Goal: Information Seeking & Learning: Learn about a topic

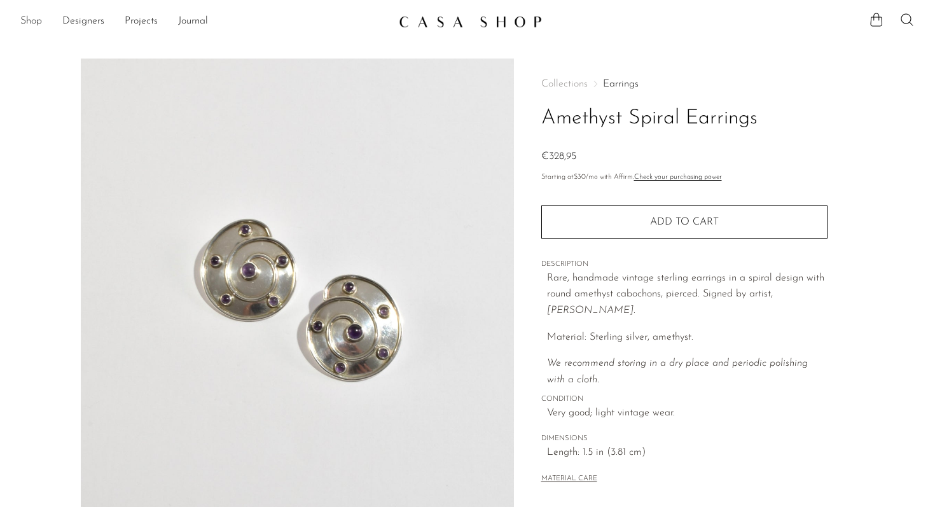
click at [24, 21] on link "Shop" at bounding box center [31, 21] width 22 height 17
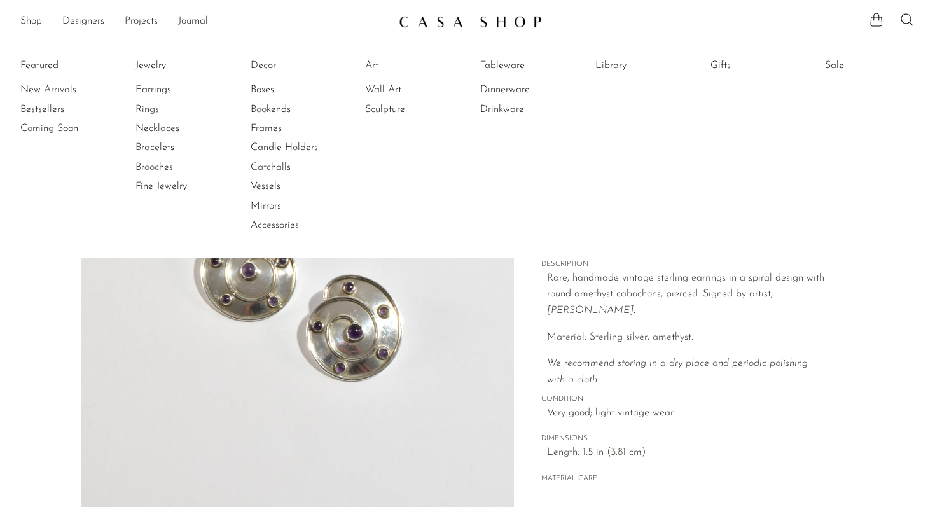
click at [53, 90] on link "New Arrivals" at bounding box center [67, 90] width 95 height 14
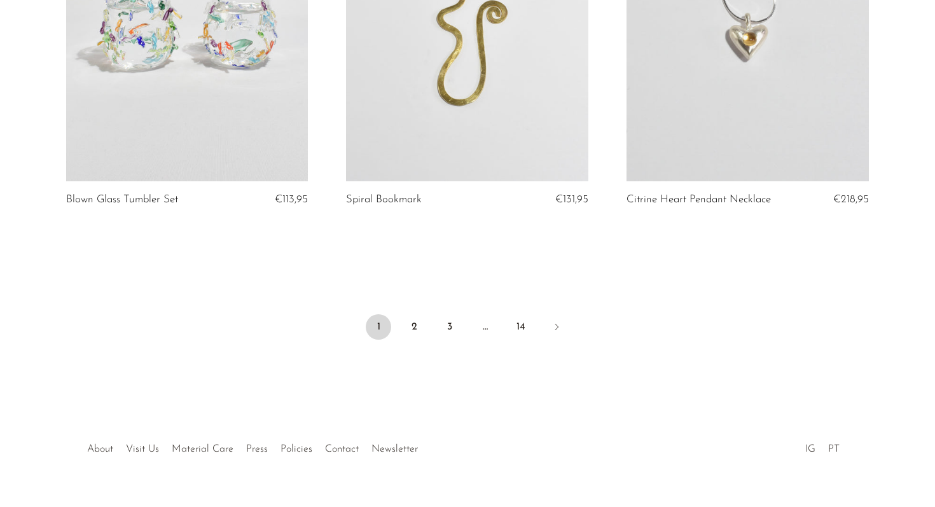
scroll to position [4665, 0]
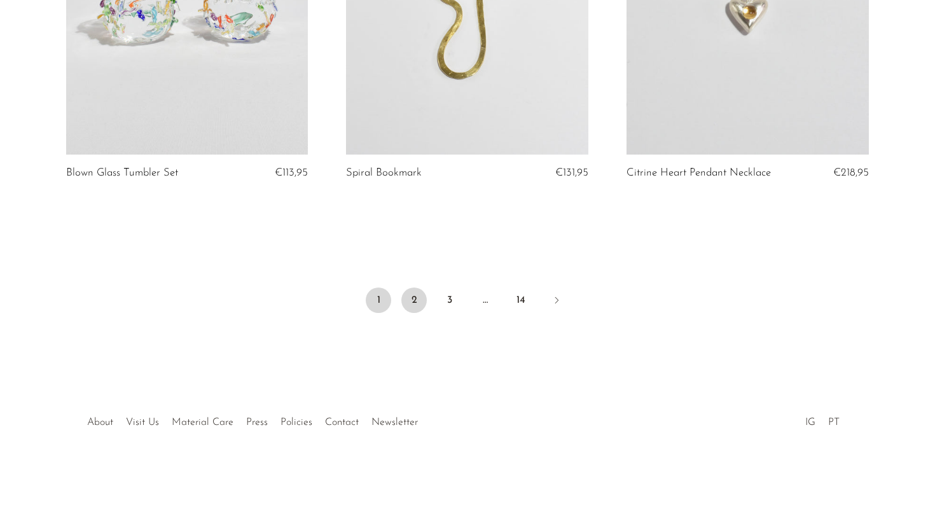
click at [414, 302] on link "2" at bounding box center [413, 300] width 25 height 25
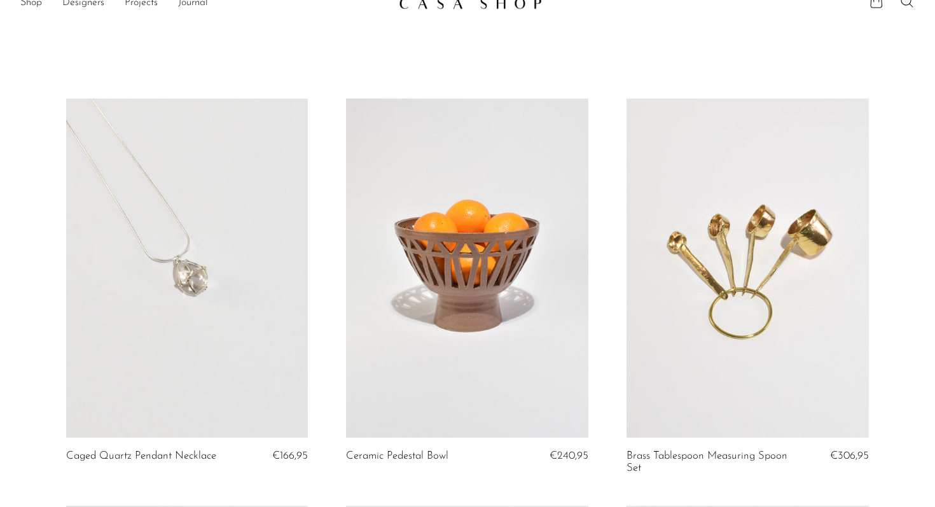
scroll to position [22, 0]
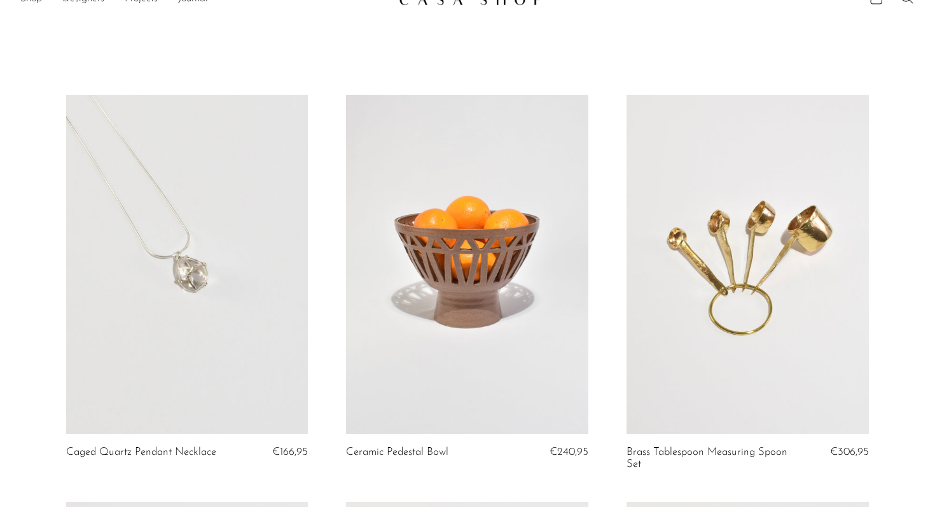
click at [198, 286] on link at bounding box center [187, 264] width 242 height 339
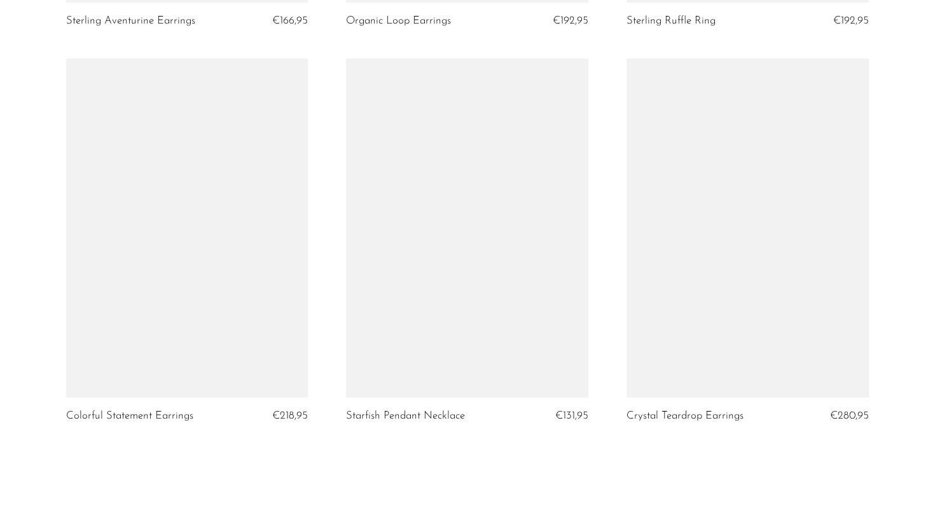
scroll to position [4677, 0]
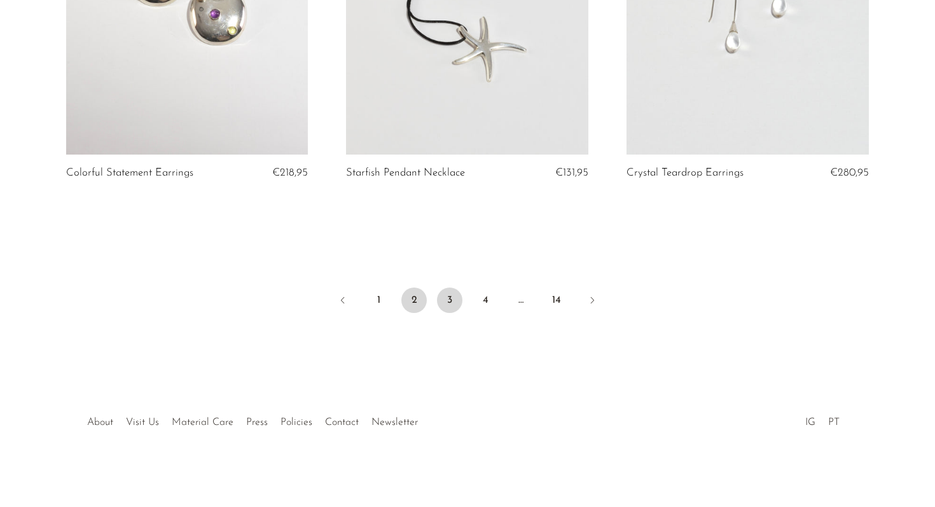
click at [450, 305] on link "3" at bounding box center [449, 300] width 25 height 25
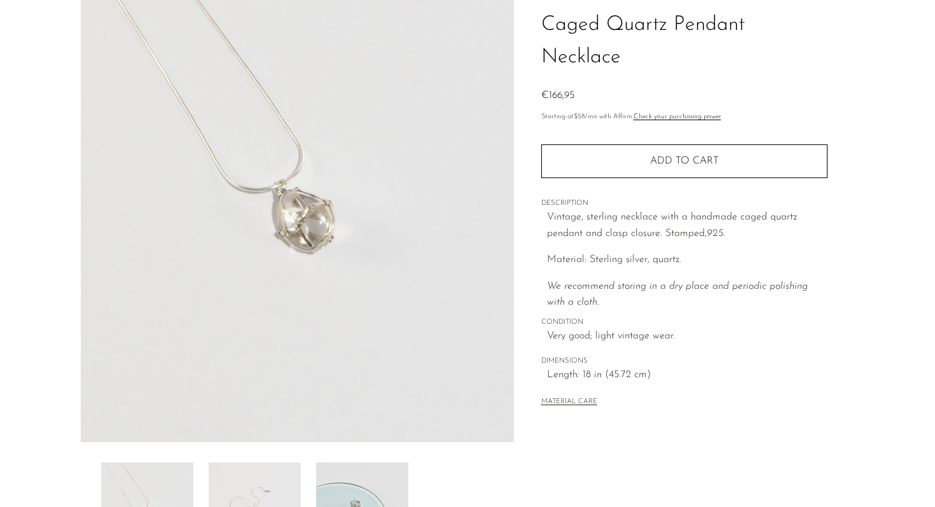
scroll to position [64, 0]
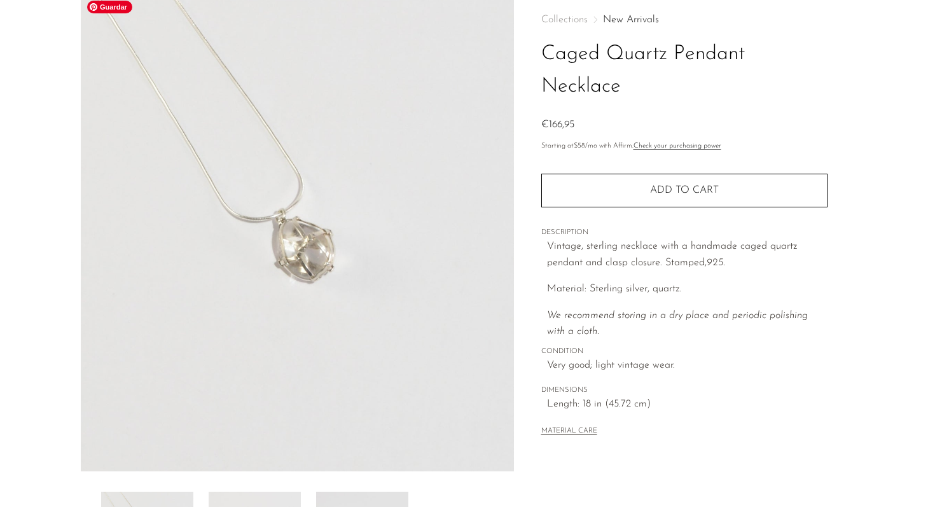
click at [308, 271] on img at bounding box center [297, 232] width 433 height 477
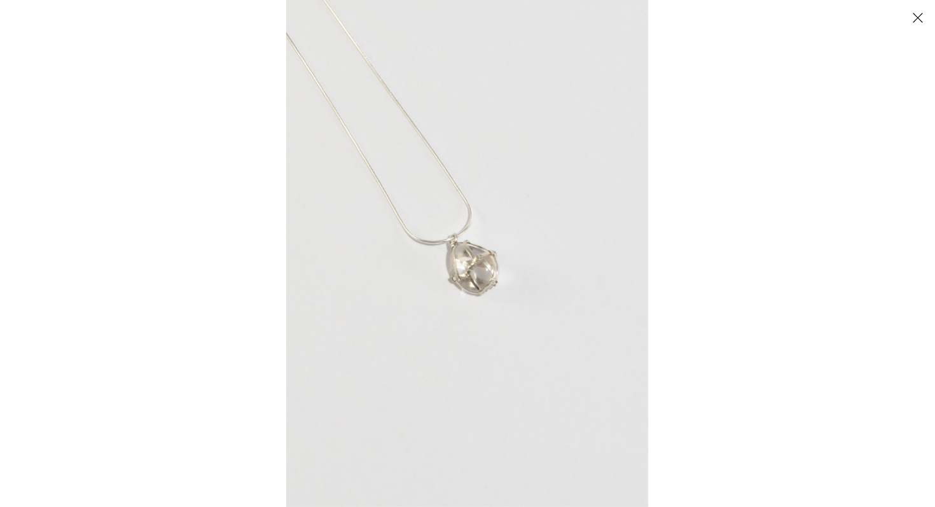
click at [461, 279] on img at bounding box center [467, 253] width 362 height 507
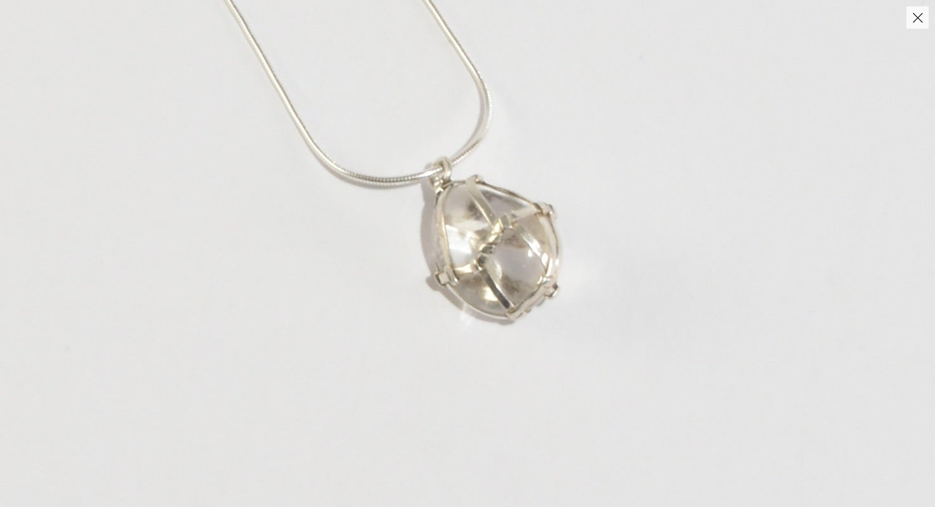
click at [522, 349] on img at bounding box center [477, 210] width 966 height 1353
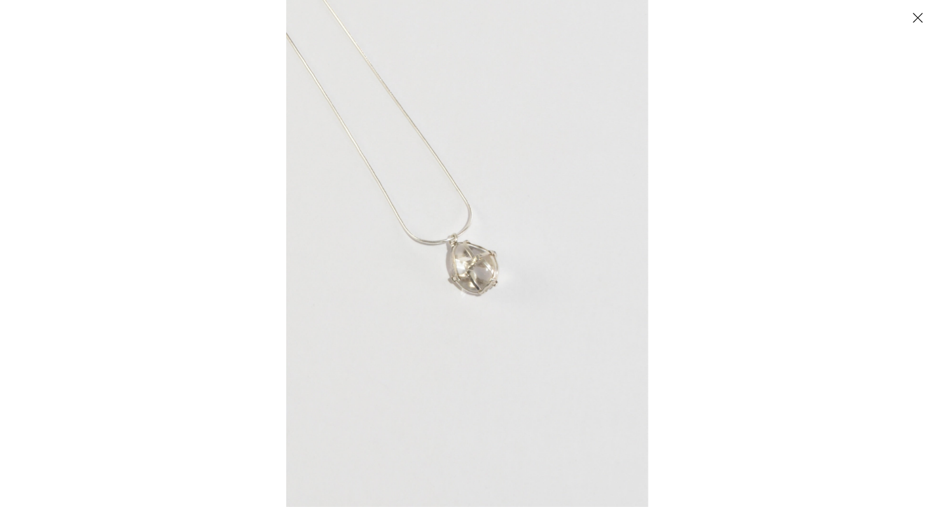
click at [921, 17] on button "Close" at bounding box center [918, 17] width 22 height 22
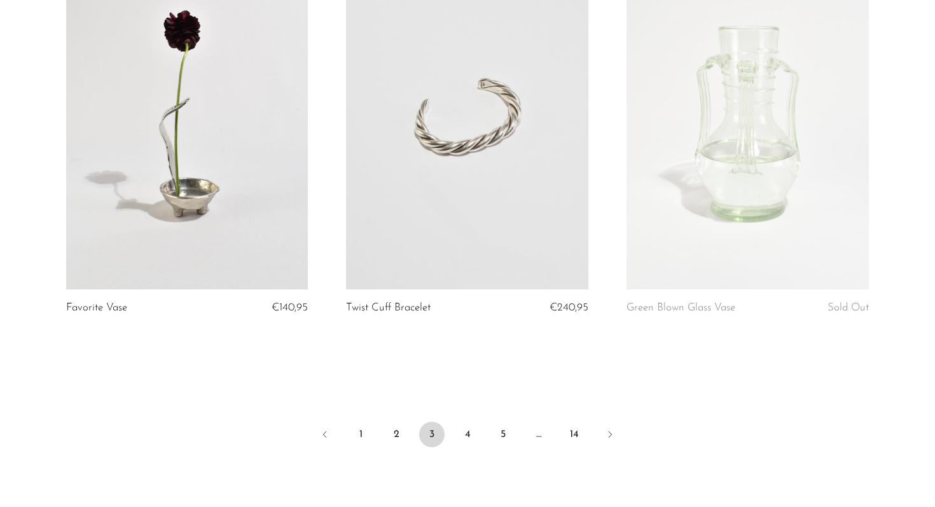
scroll to position [4545, 0]
